Goal: Task Accomplishment & Management: Use online tool/utility

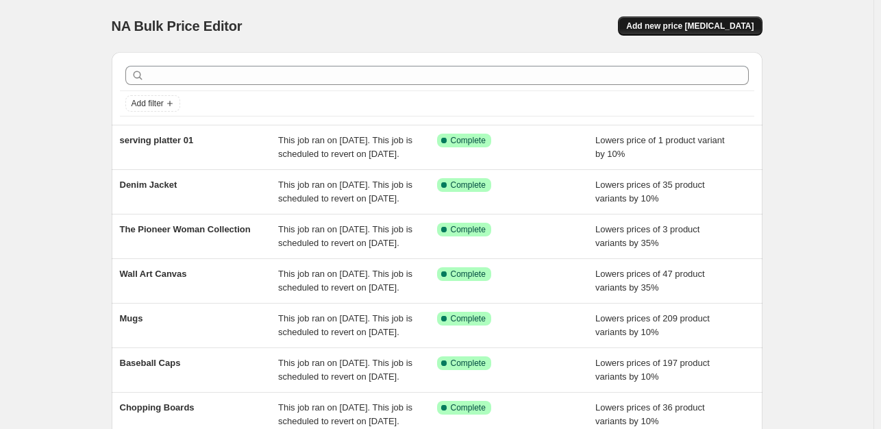
click at [712, 23] on span "Add new price [MEDICAL_DATA]" at bounding box center [689, 26] width 127 height 11
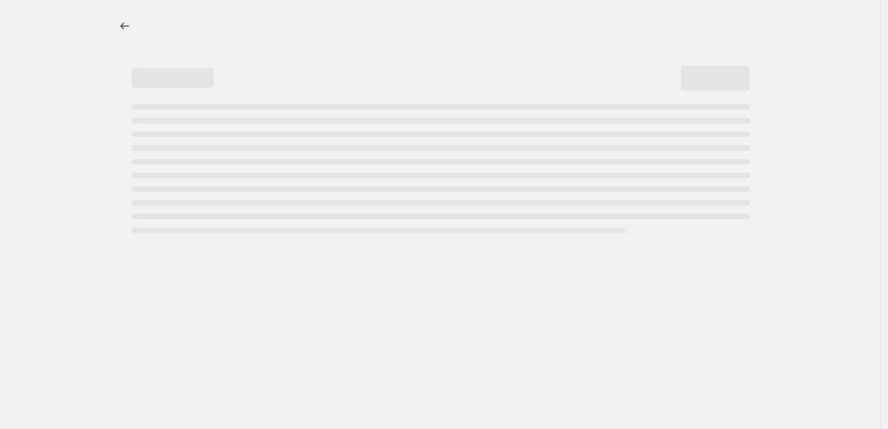
select select "percentage"
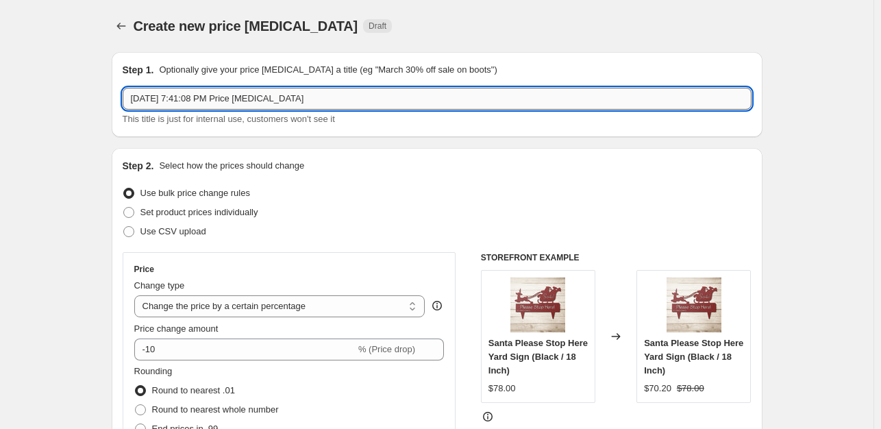
drag, startPoint x: 309, startPoint y: 105, endPoint x: 132, endPoint y: 101, distance: 177.5
click at [132, 101] on input "[DATE] 7:41:08 PM Price [MEDICAL_DATA]" at bounding box center [437, 99] width 629 height 22
type input "c"
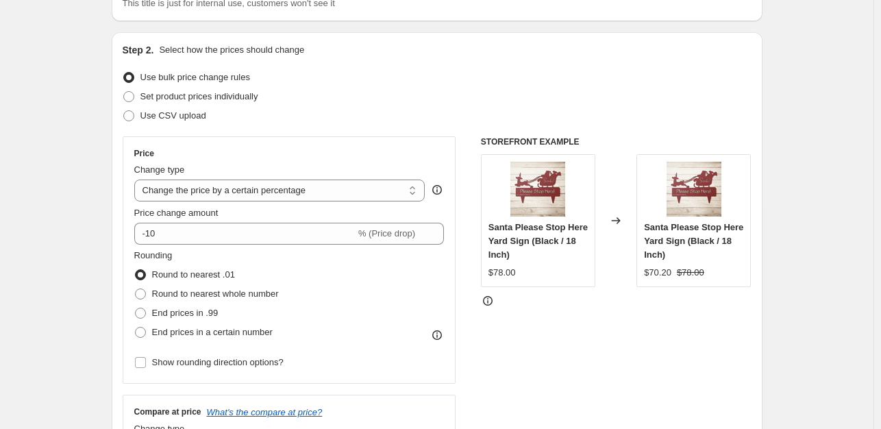
scroll to position [119, 0]
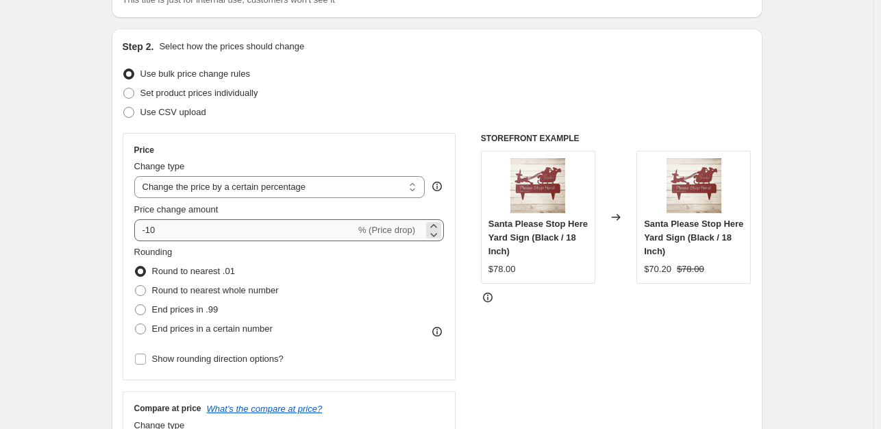
type input "[DEMOGRAPHIC_DATA] Metal Sign01"
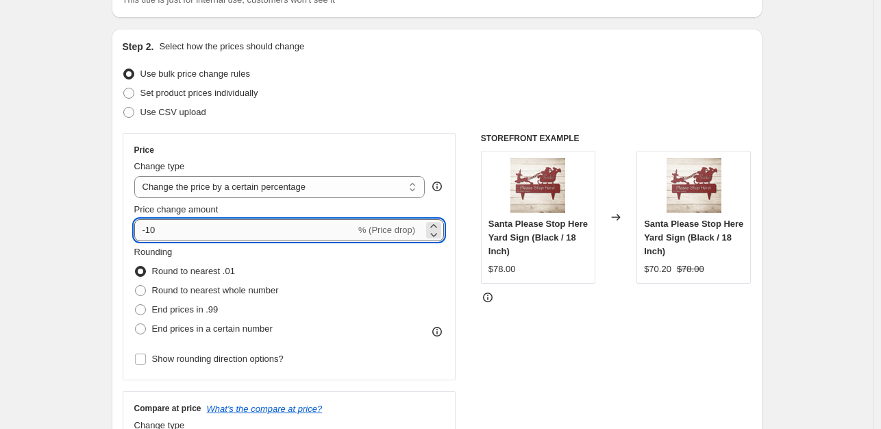
drag, startPoint x: 170, startPoint y: 240, endPoint x: 149, endPoint y: 228, distance: 23.6
click at [149, 228] on input "-10" at bounding box center [244, 230] width 221 height 22
type input "-35"
click at [655, 327] on div "STOREFRONT EXAMPLE Santa Please Stop Here Yard Sign (Black / 18 Inch) $78.00 Ch…" at bounding box center [616, 301] width 271 height 336
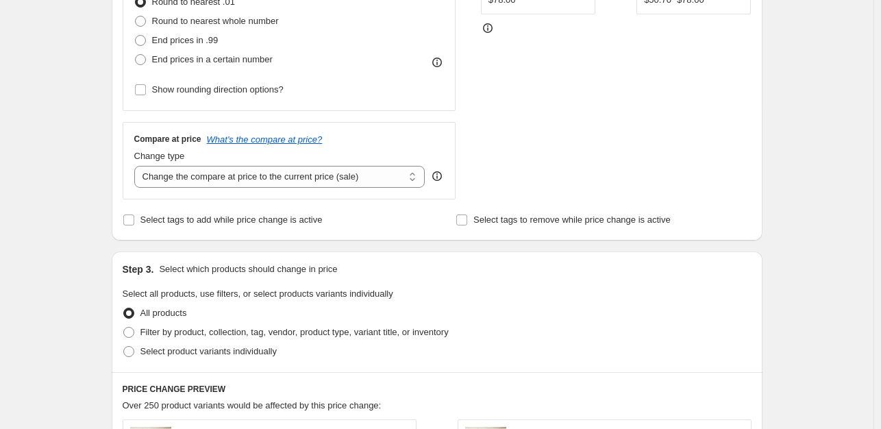
scroll to position [369, 0]
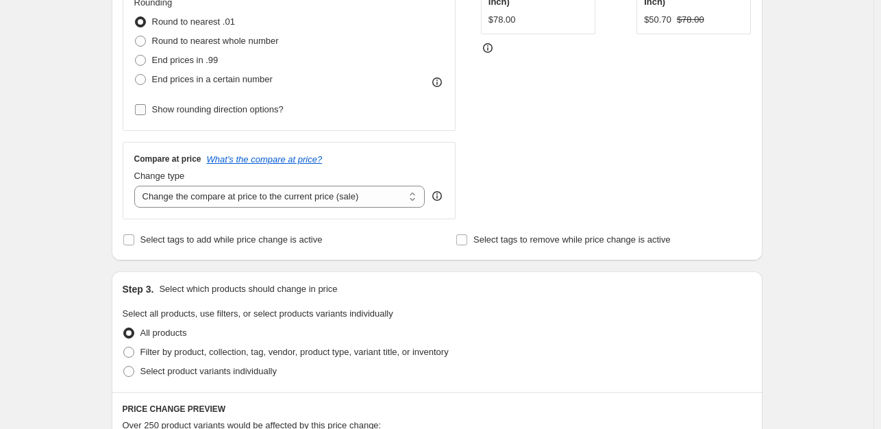
click at [143, 106] on input "Show rounding direction options?" at bounding box center [140, 109] width 11 height 11
checkbox input "true"
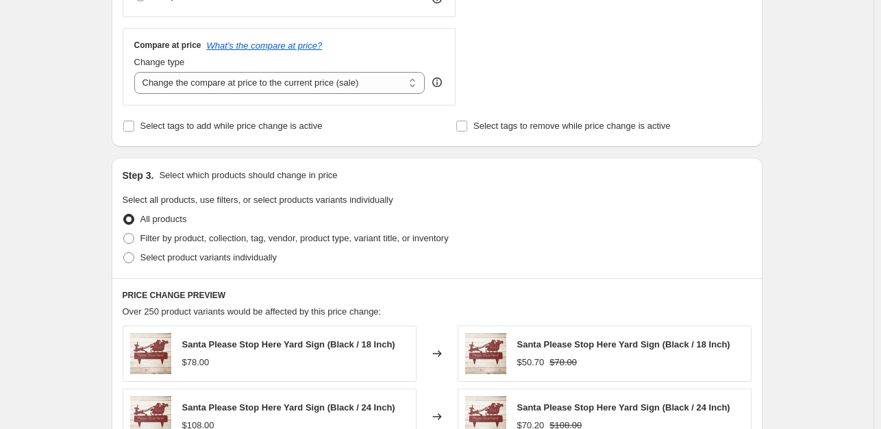
scroll to position [594, 0]
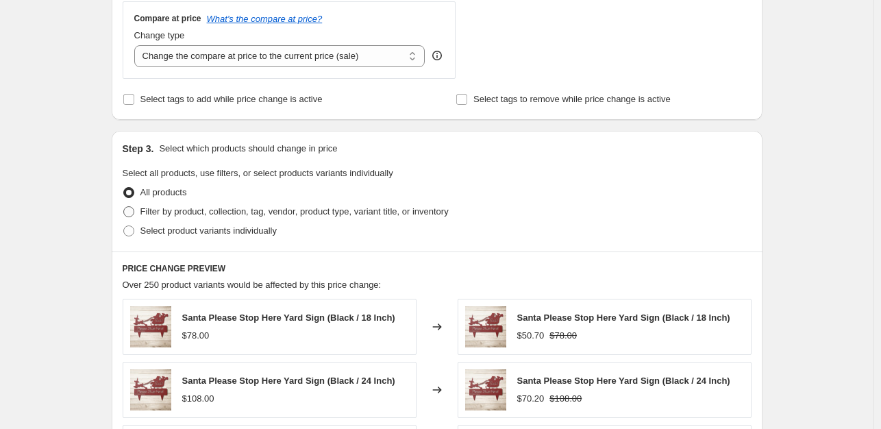
click at [134, 208] on span at bounding box center [128, 211] width 11 height 11
click at [124, 207] on input "Filter by product, collection, tag, vendor, product type, variant title, or inv…" at bounding box center [123, 206] width 1 height 1
radio input "true"
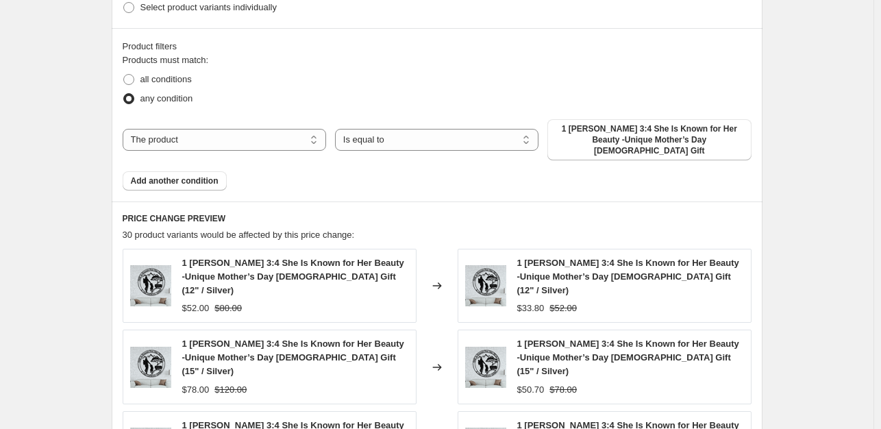
scroll to position [819, 0]
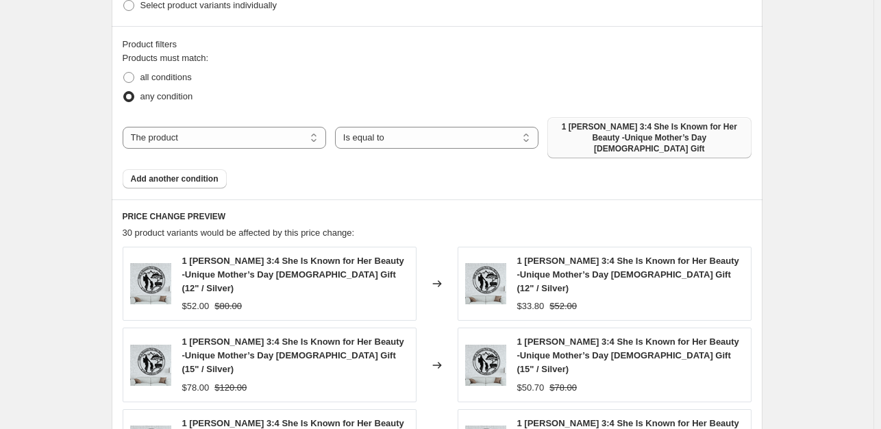
click at [658, 140] on span "1 [PERSON_NAME] 3:4 She Is Known for Her Beauty -Unique Mother’s Day [DEMOGRAPH…" at bounding box center [649, 137] width 187 height 33
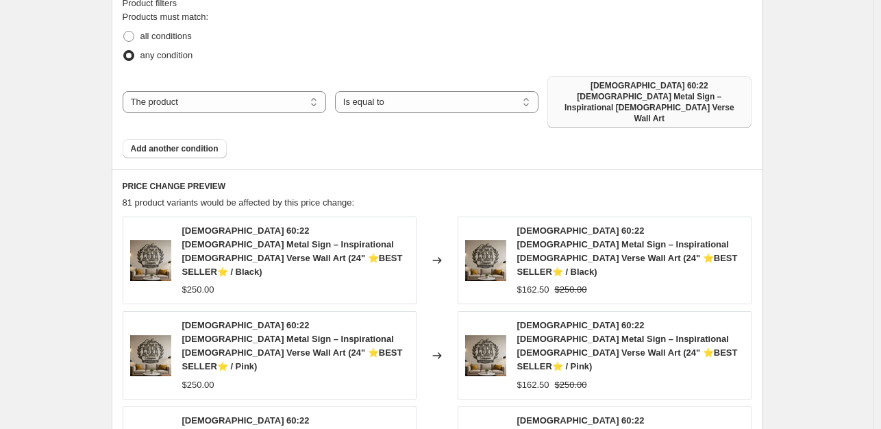
scroll to position [869, 0]
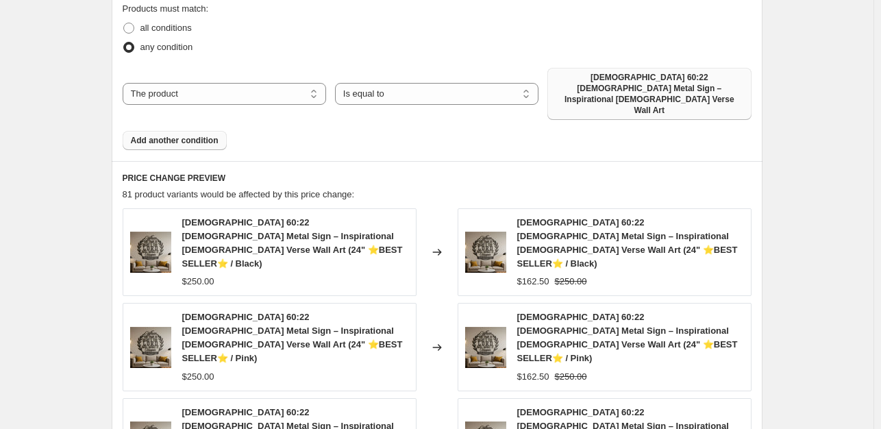
click at [178, 131] on button "Add another condition" at bounding box center [175, 140] width 104 height 19
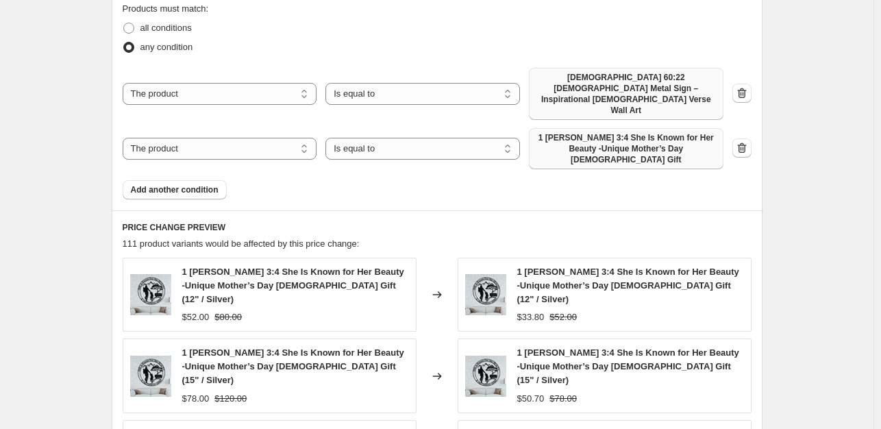
click at [589, 132] on span "1 [PERSON_NAME] 3:4 She Is Known for Her Beauty -Unique Mother’s Day [DEMOGRAPH…" at bounding box center [626, 148] width 178 height 33
